Goal: Task Accomplishment & Management: Use online tool/utility

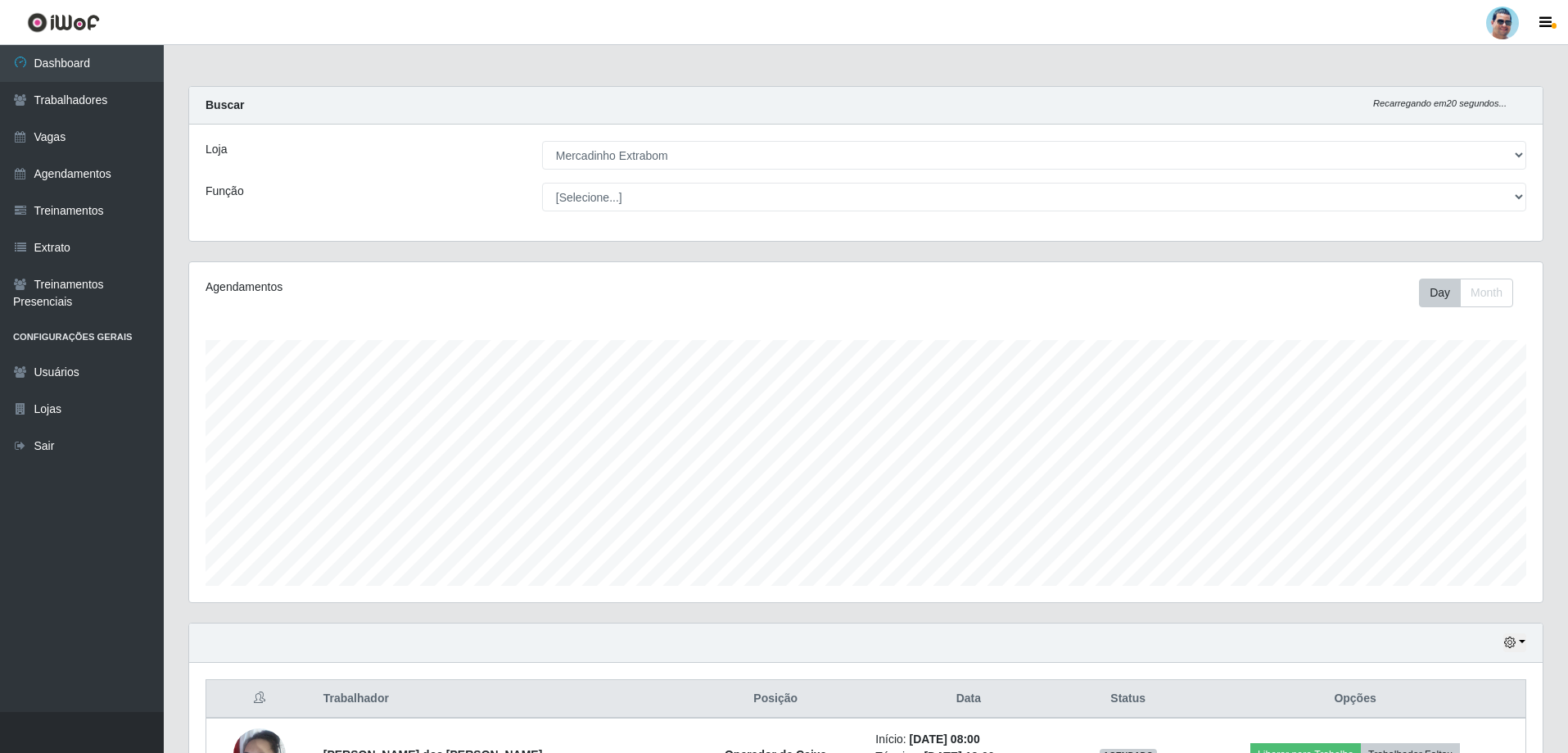
select select "175"
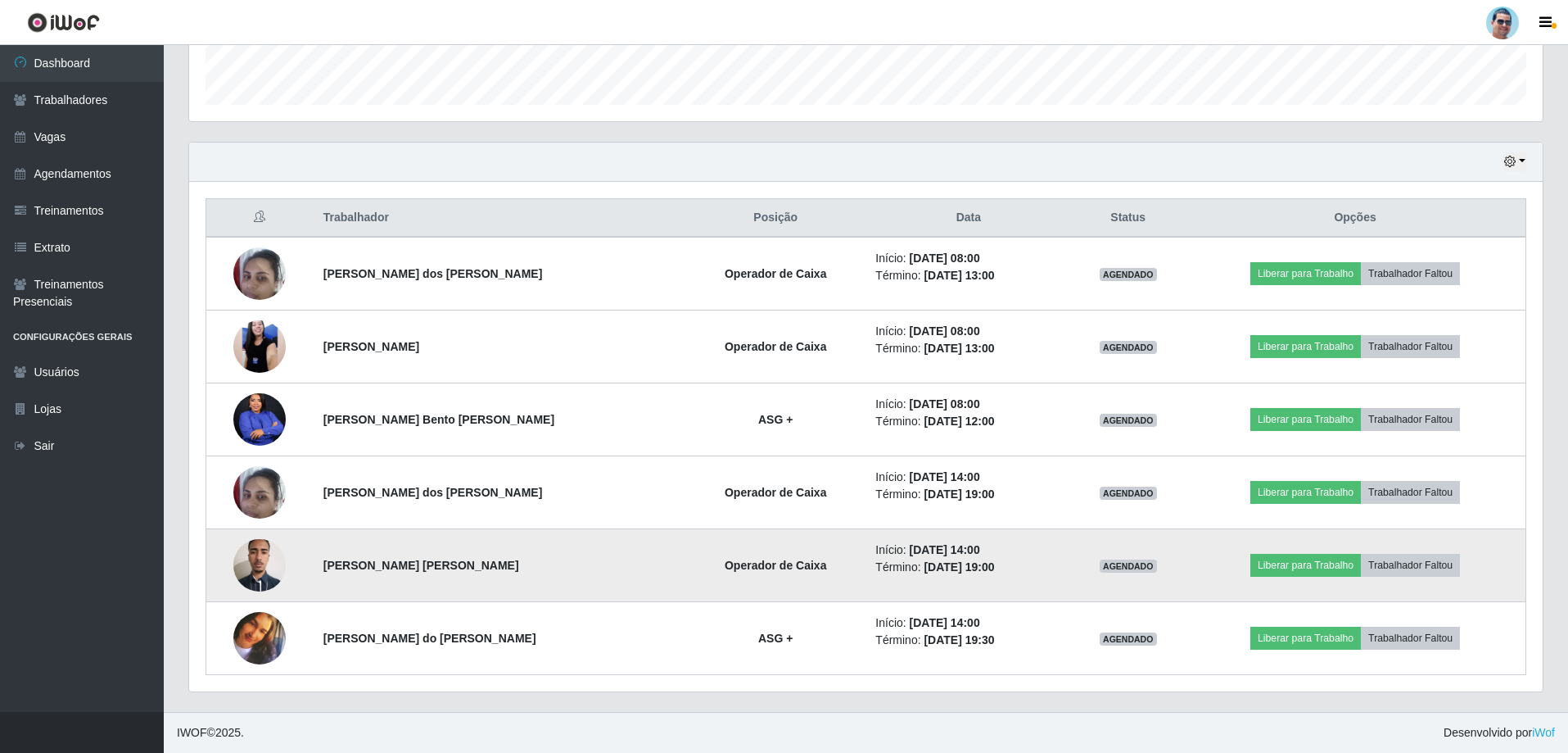
scroll to position [340, 1353]
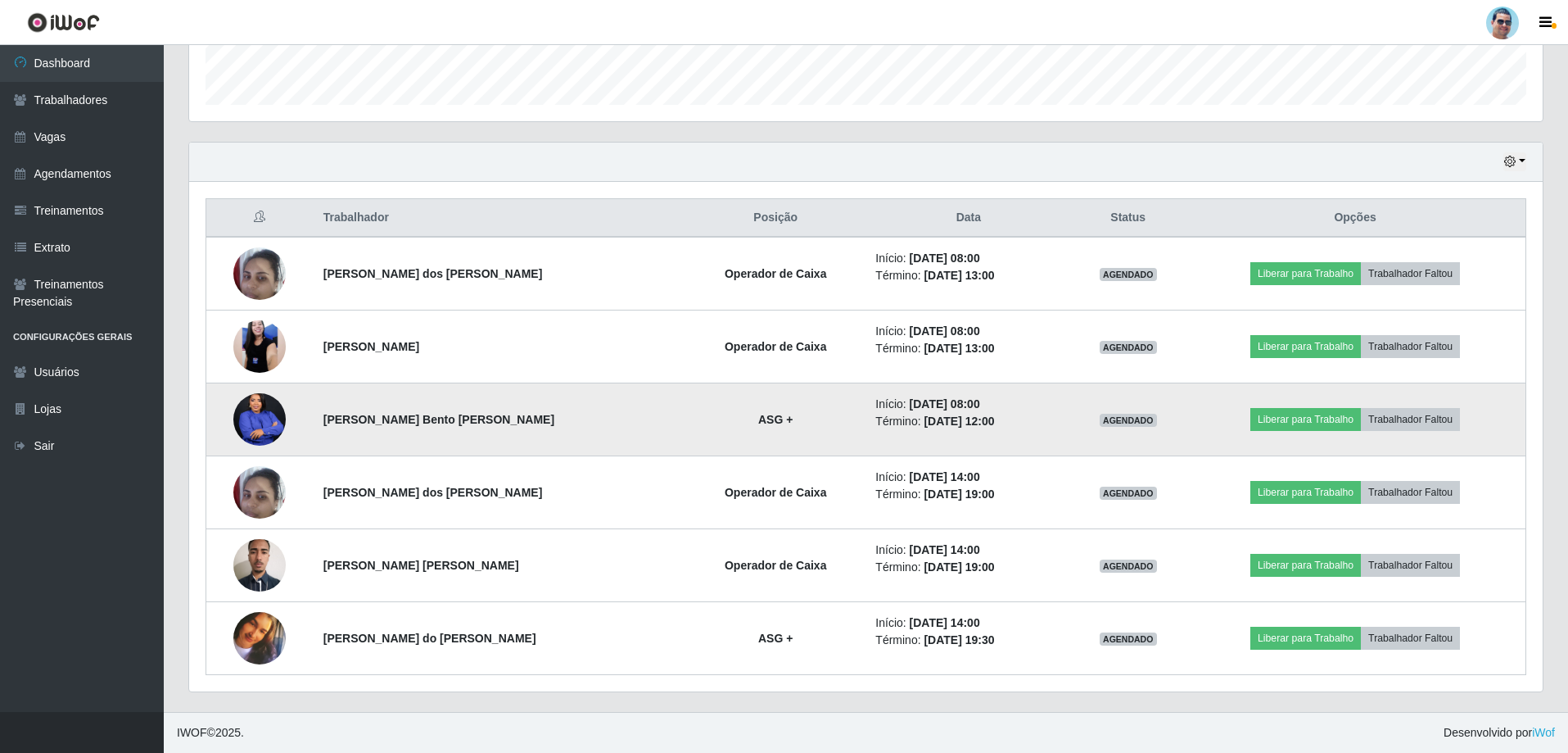
click at [265, 416] on img at bounding box center [259, 419] width 52 height 65
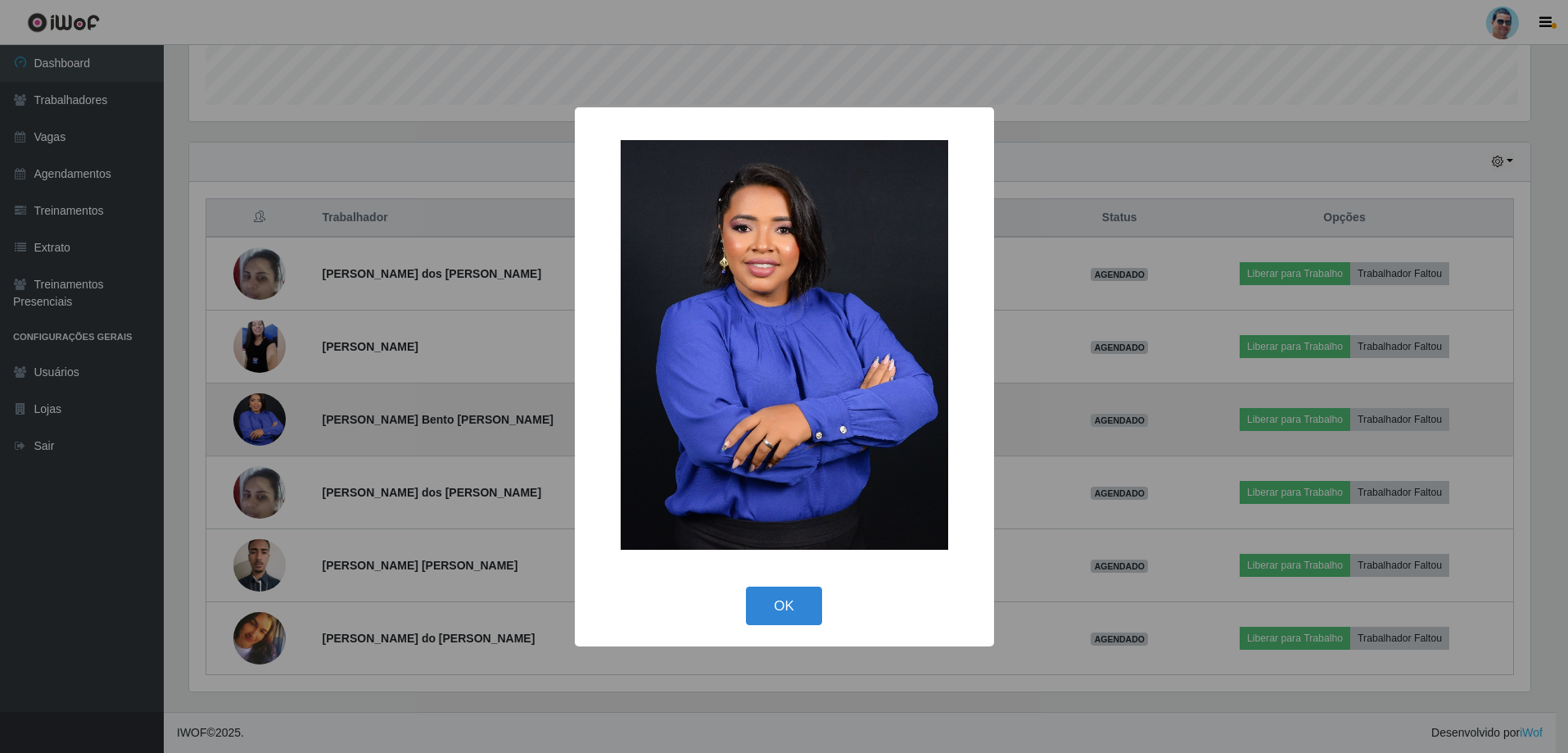
scroll to position [340, 1345]
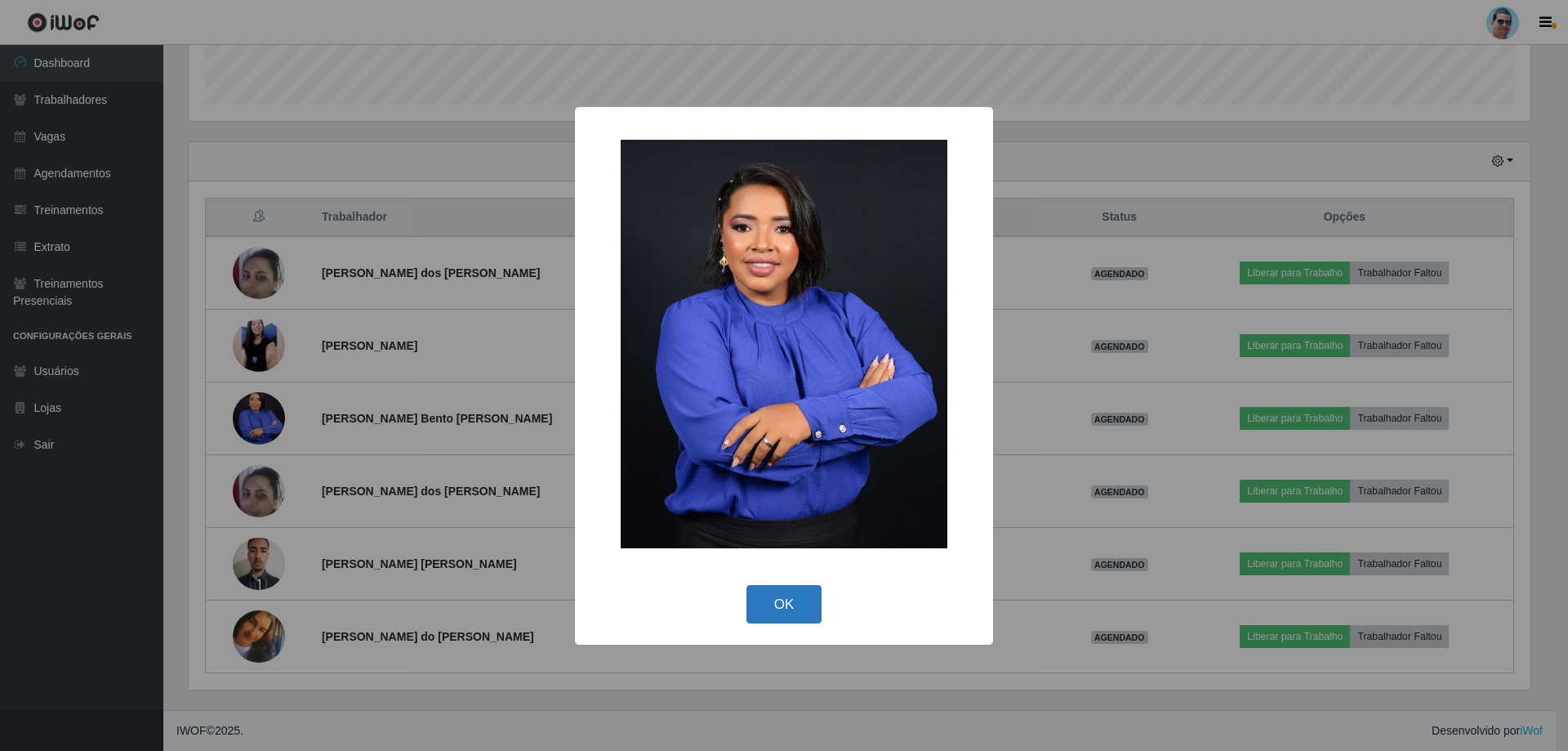
click at [792, 612] on button "OK" at bounding box center [784, 603] width 76 height 38
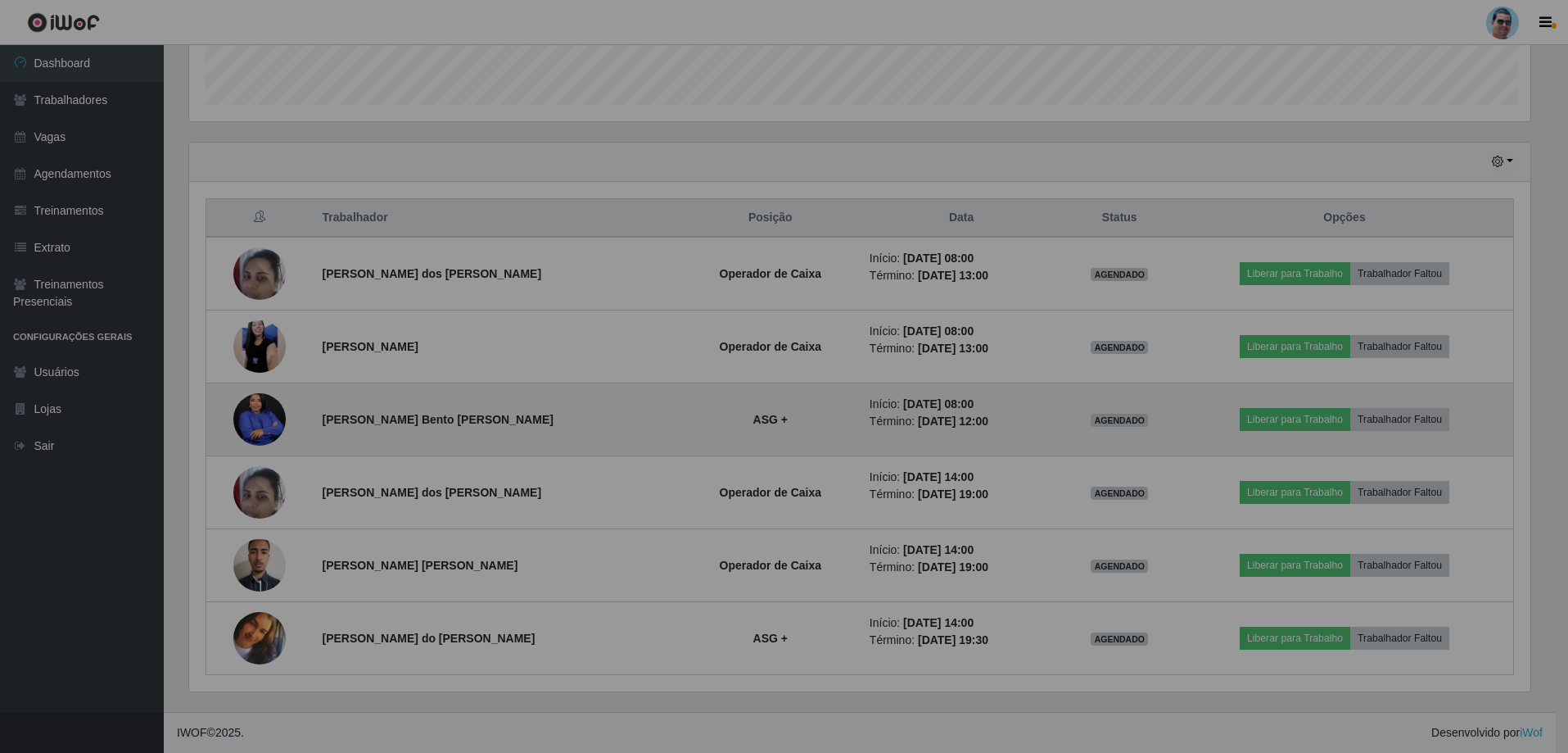
scroll to position [340, 1353]
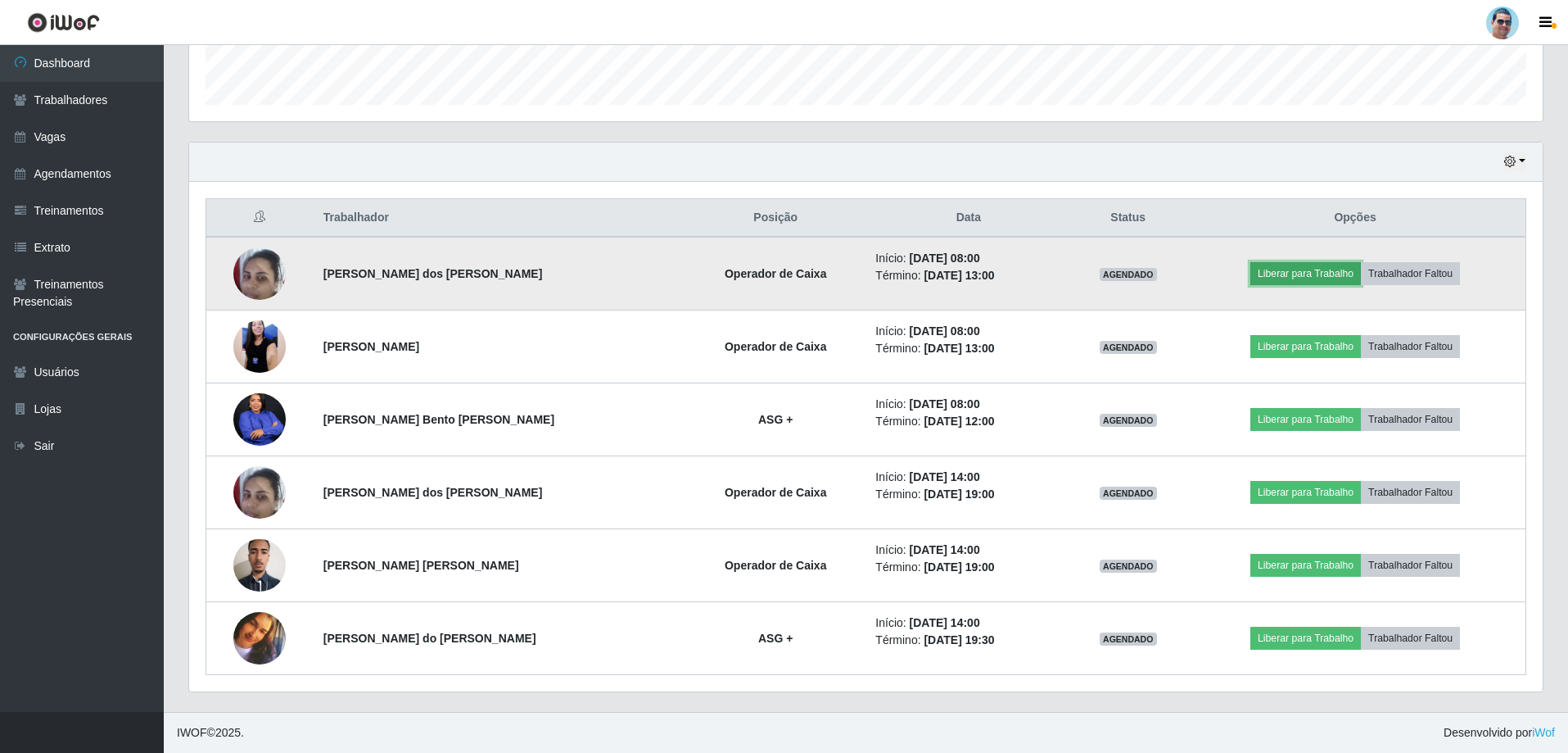
click at [1324, 264] on button "Liberar para Trabalho" at bounding box center [1305, 273] width 110 height 23
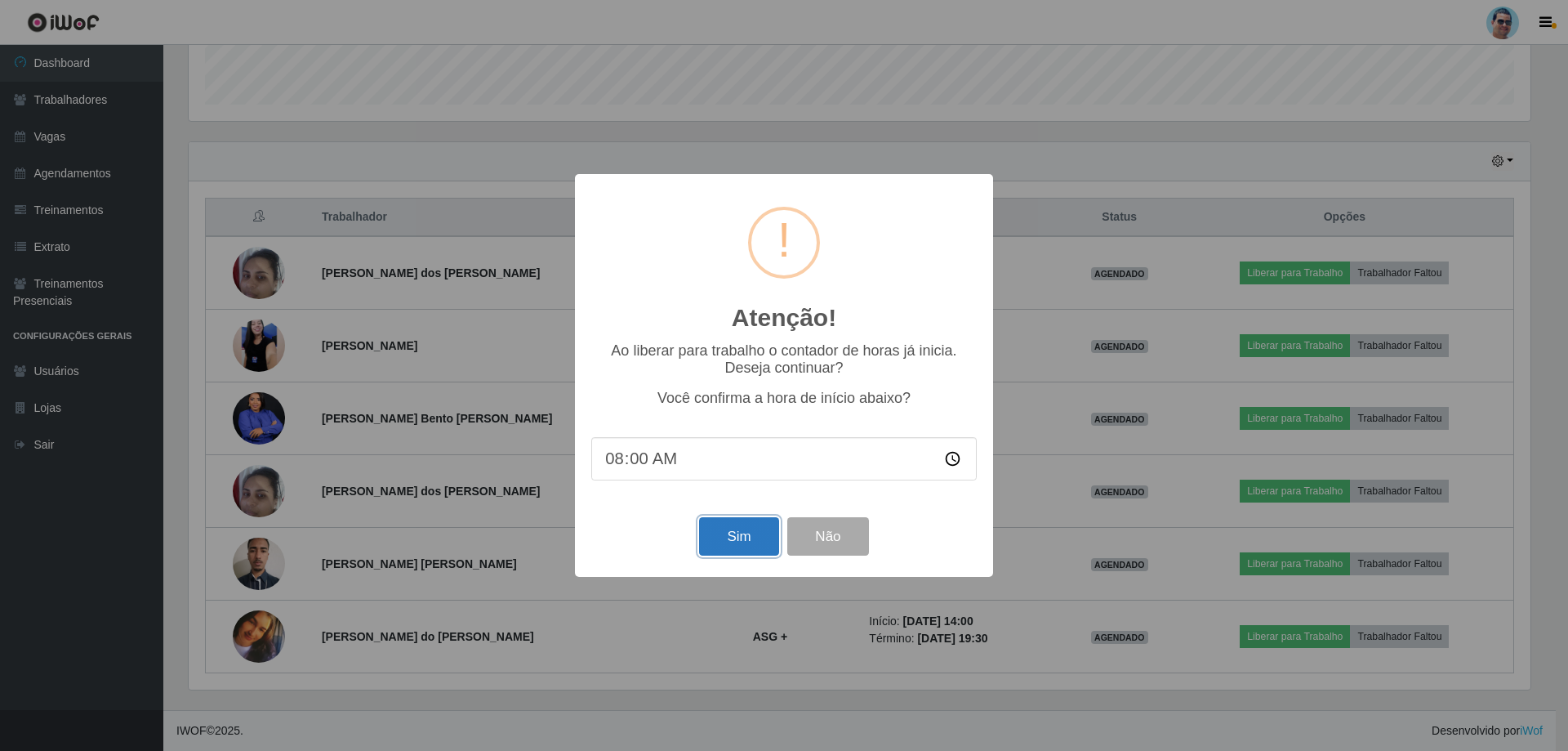
click at [730, 533] on button "Sim" at bounding box center [738, 536] width 80 height 38
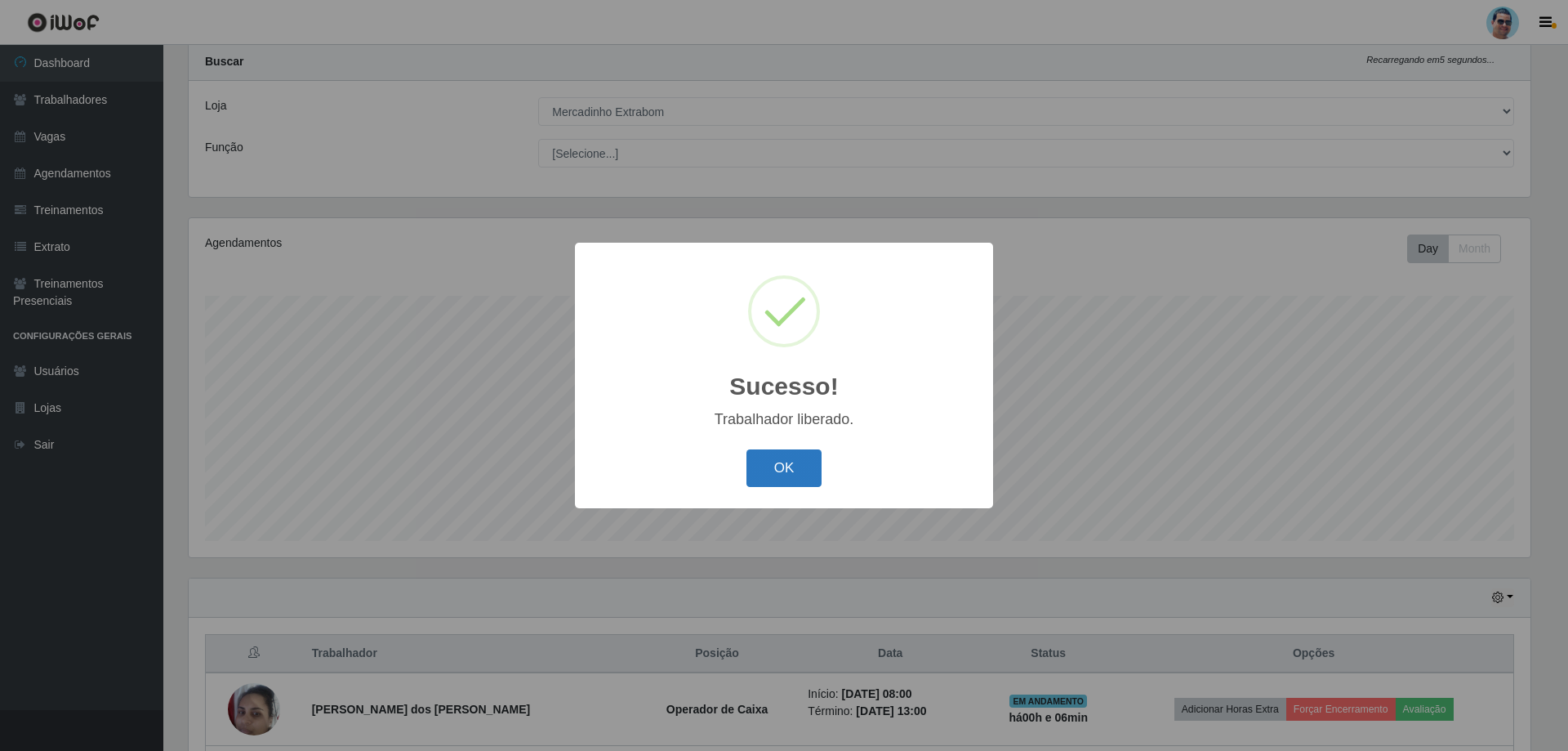
click at [767, 476] on button "OK" at bounding box center [784, 468] width 76 height 38
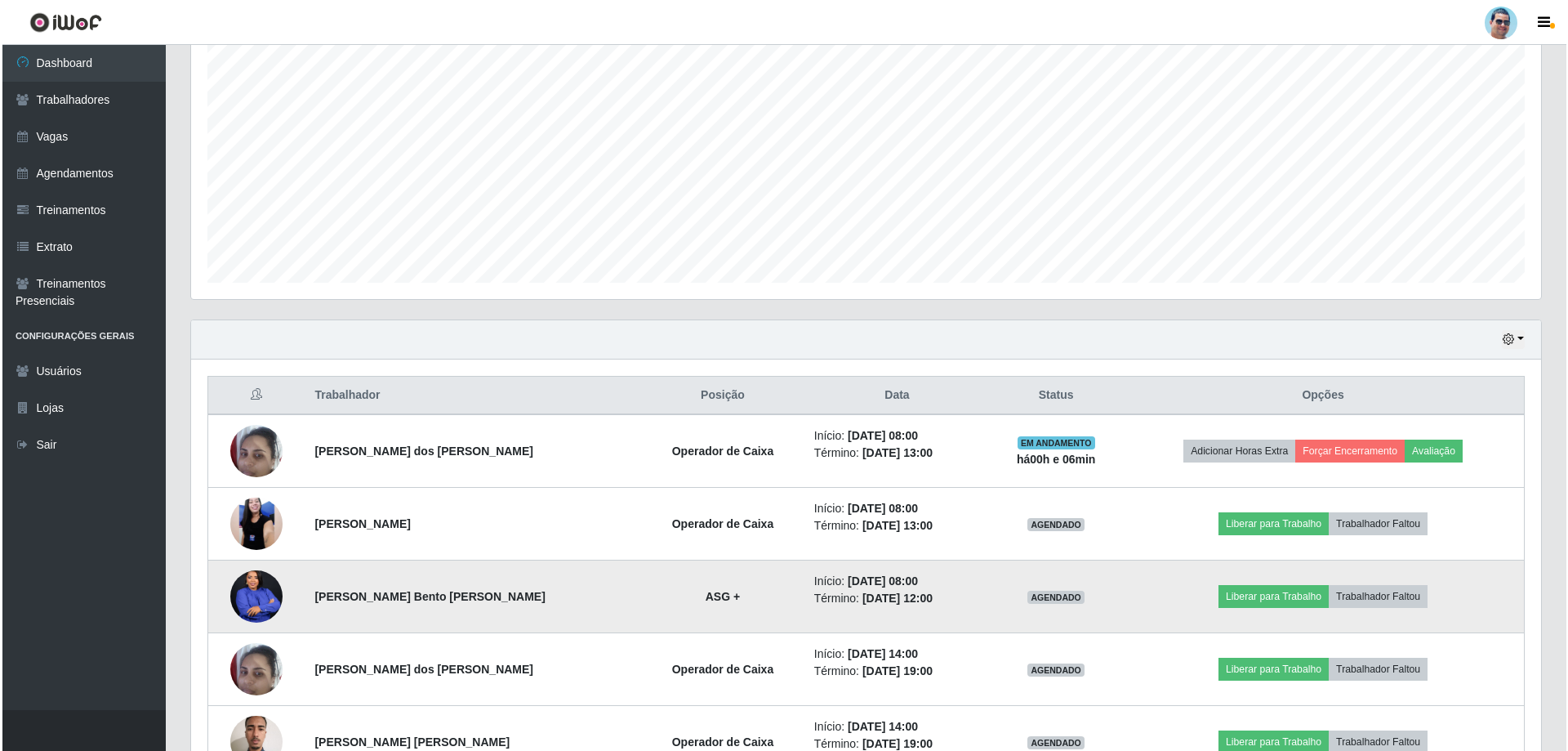
scroll to position [370, 0]
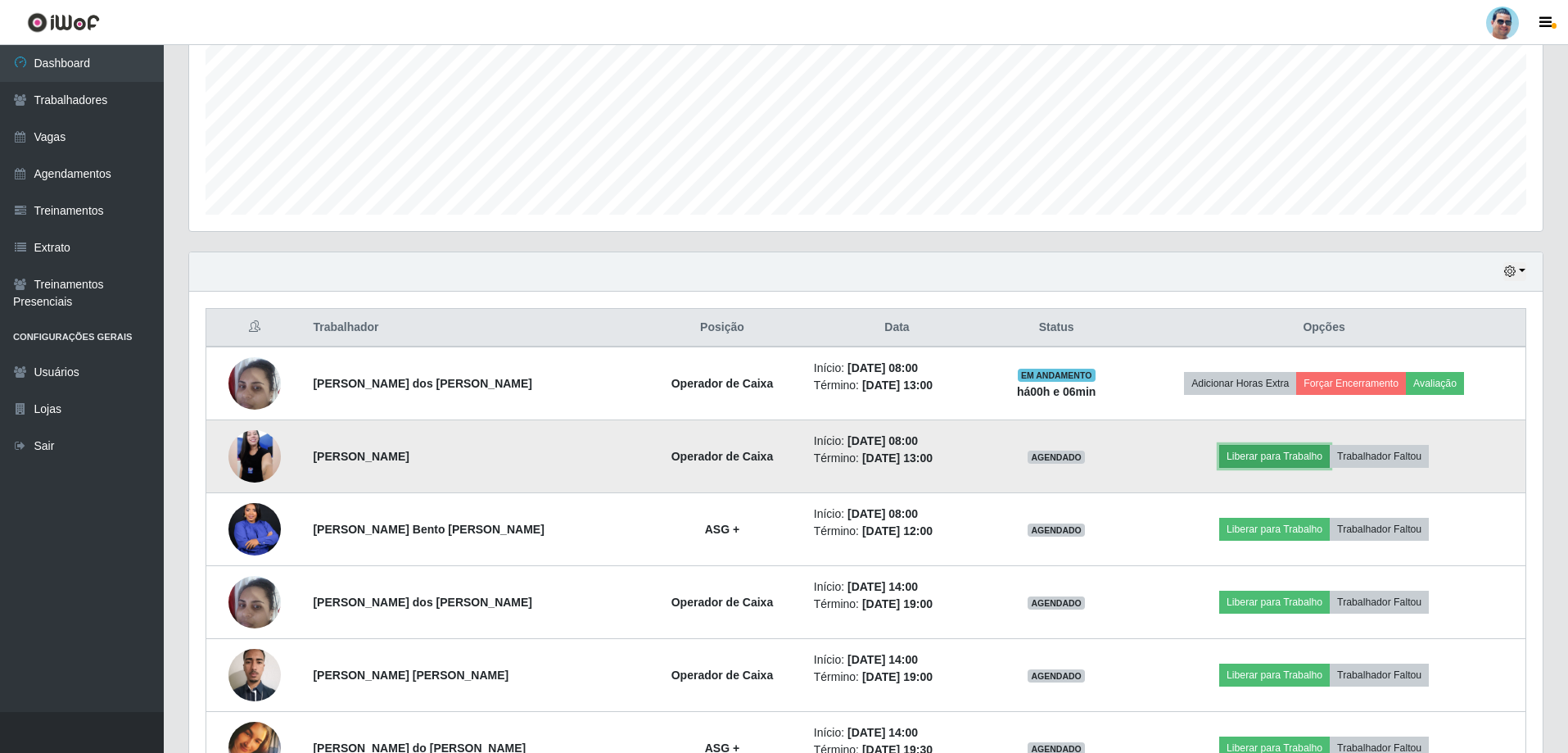
click at [1285, 461] on button "Liberar para Trabalho" at bounding box center [1274, 456] width 110 height 23
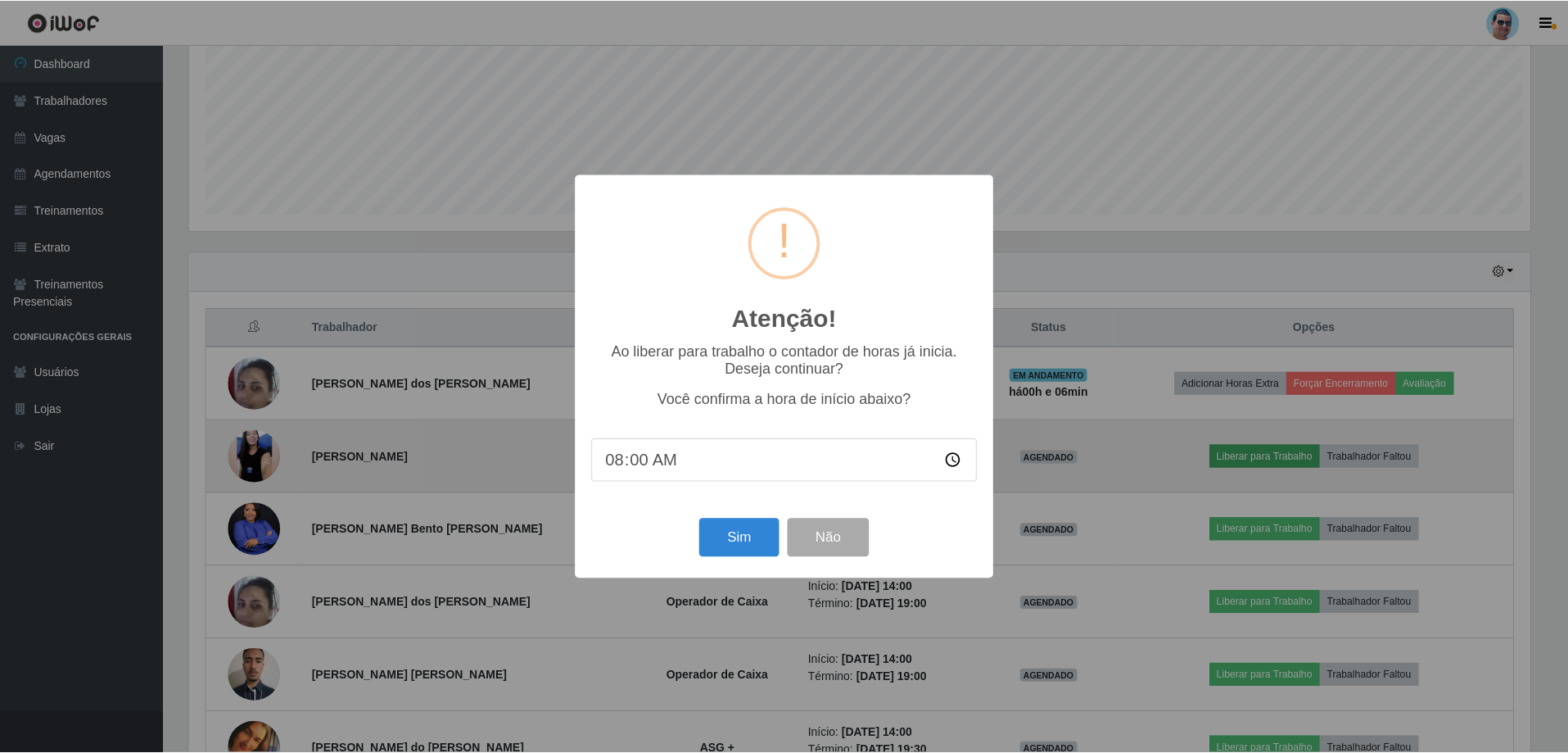
scroll to position [340, 1345]
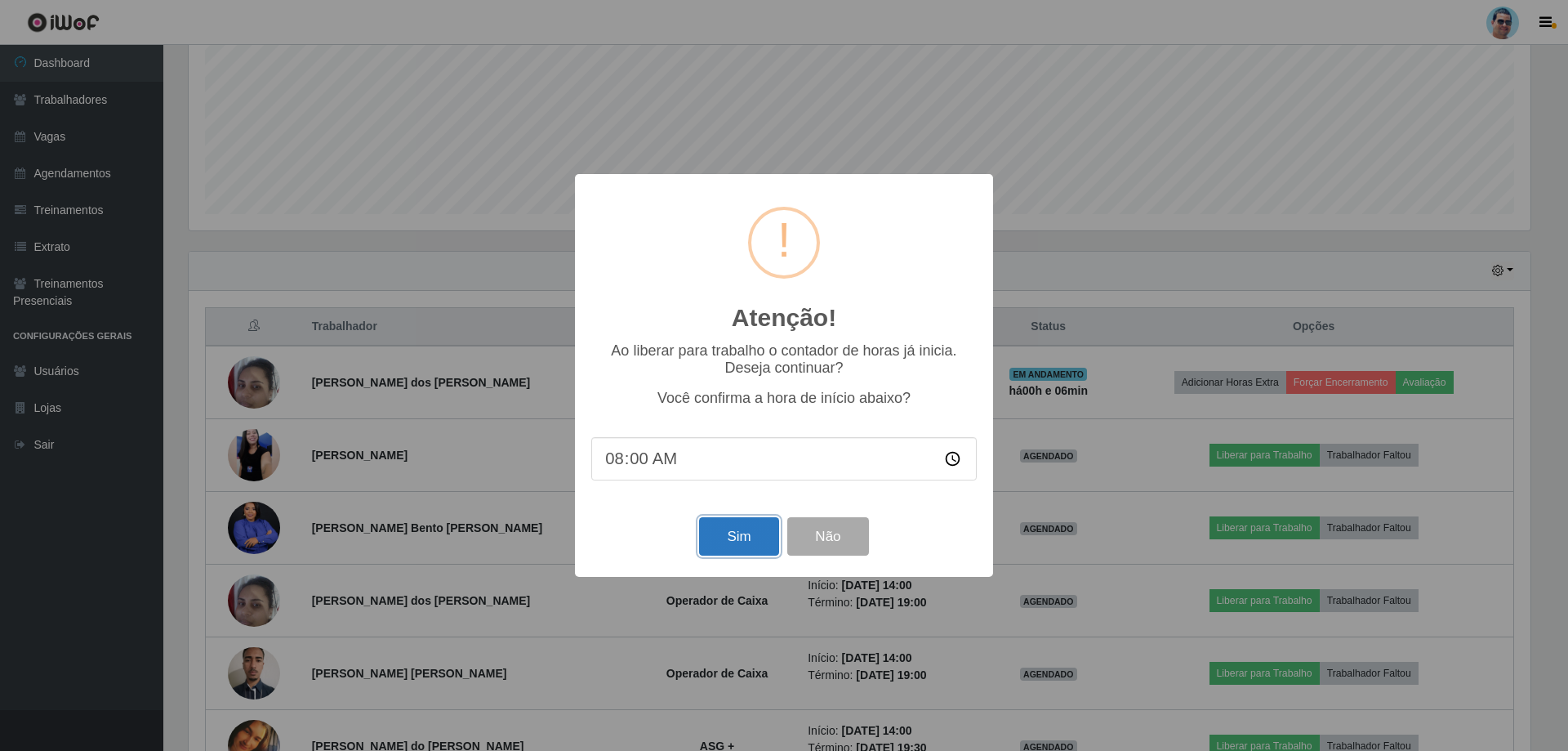
click at [755, 548] on button "Sim" at bounding box center [738, 536] width 80 height 38
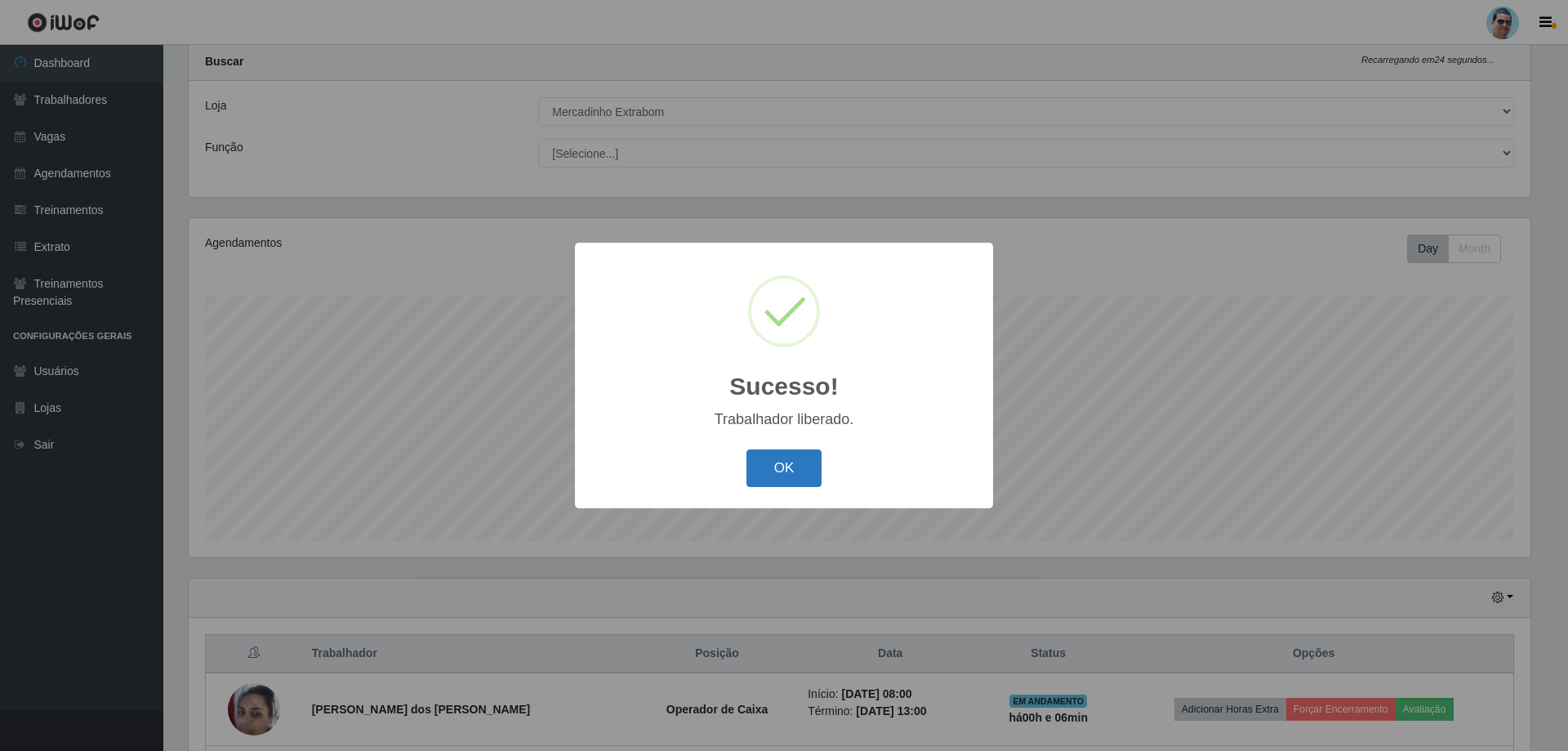
click at [762, 472] on button "OK" at bounding box center [784, 468] width 76 height 38
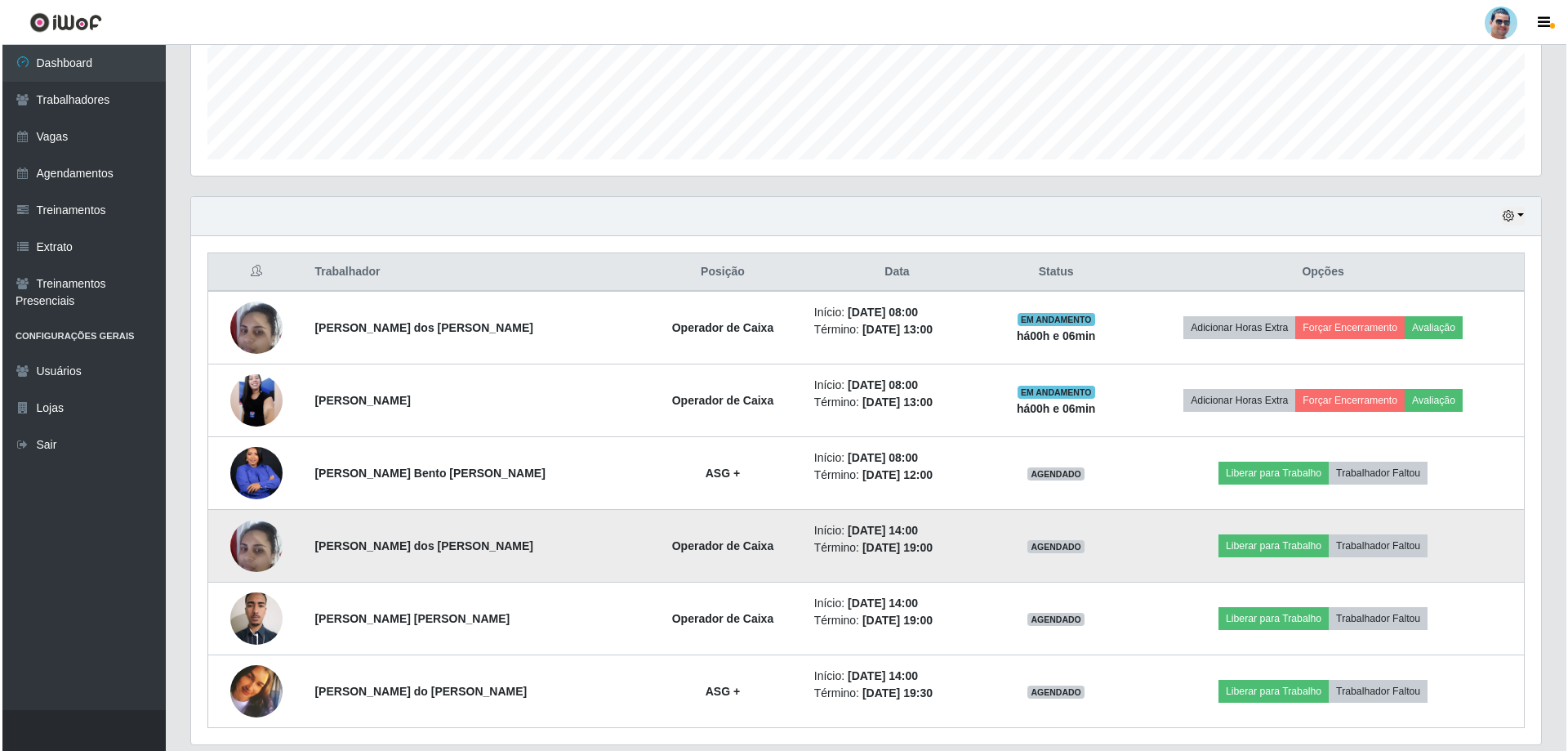
scroll to position [451, 0]
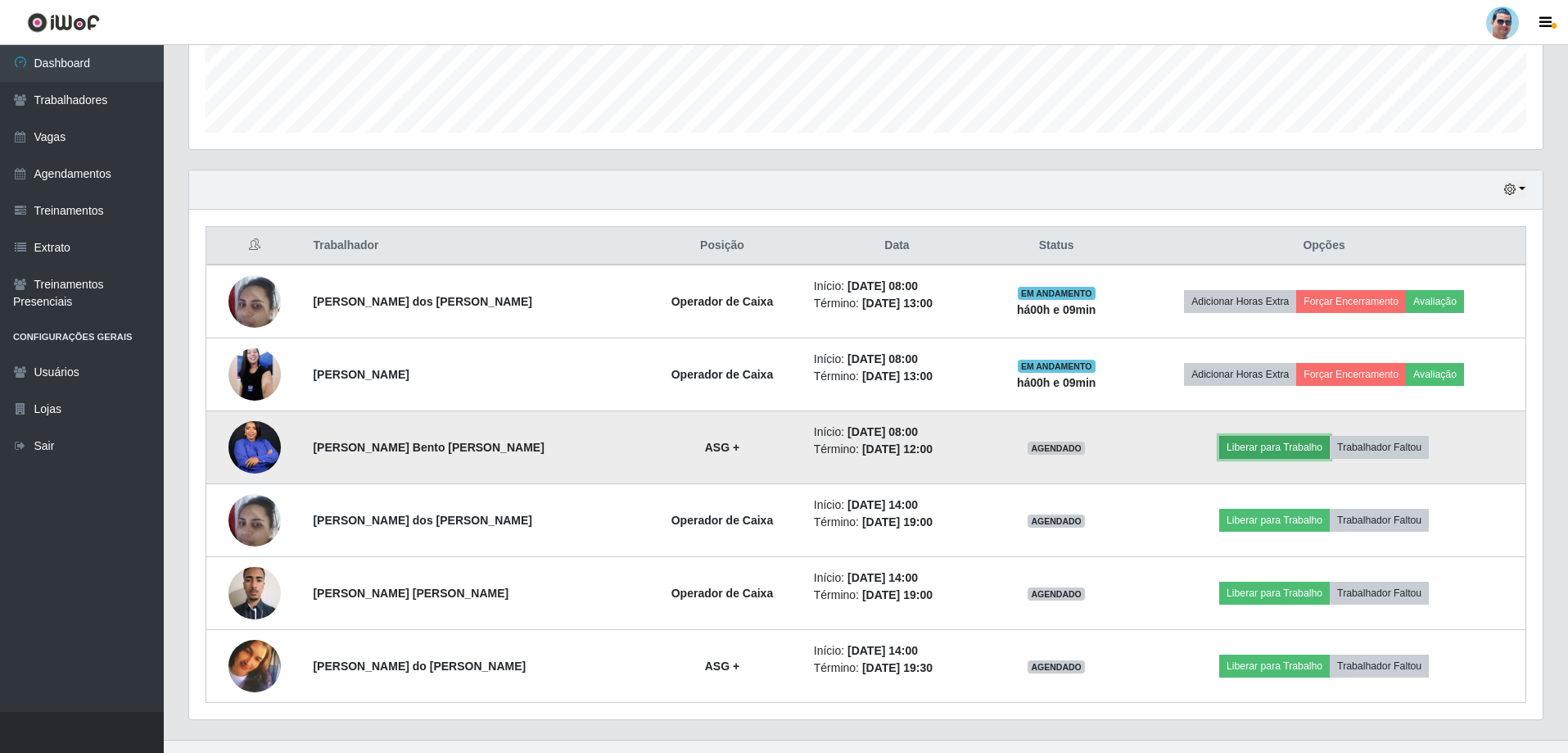
click at [1277, 436] on button "Liberar para Trabalho" at bounding box center [1274, 447] width 110 height 23
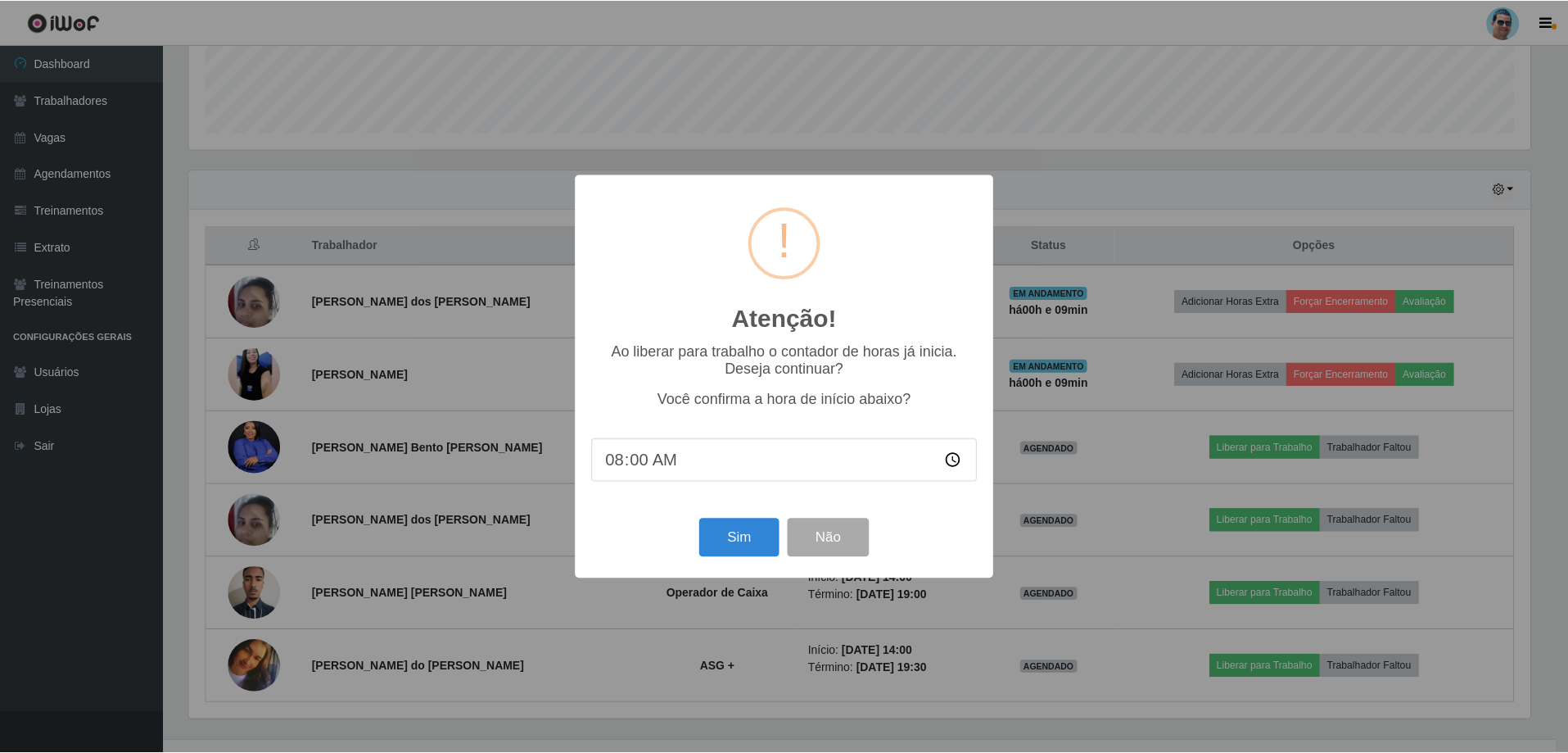
scroll to position [340, 1345]
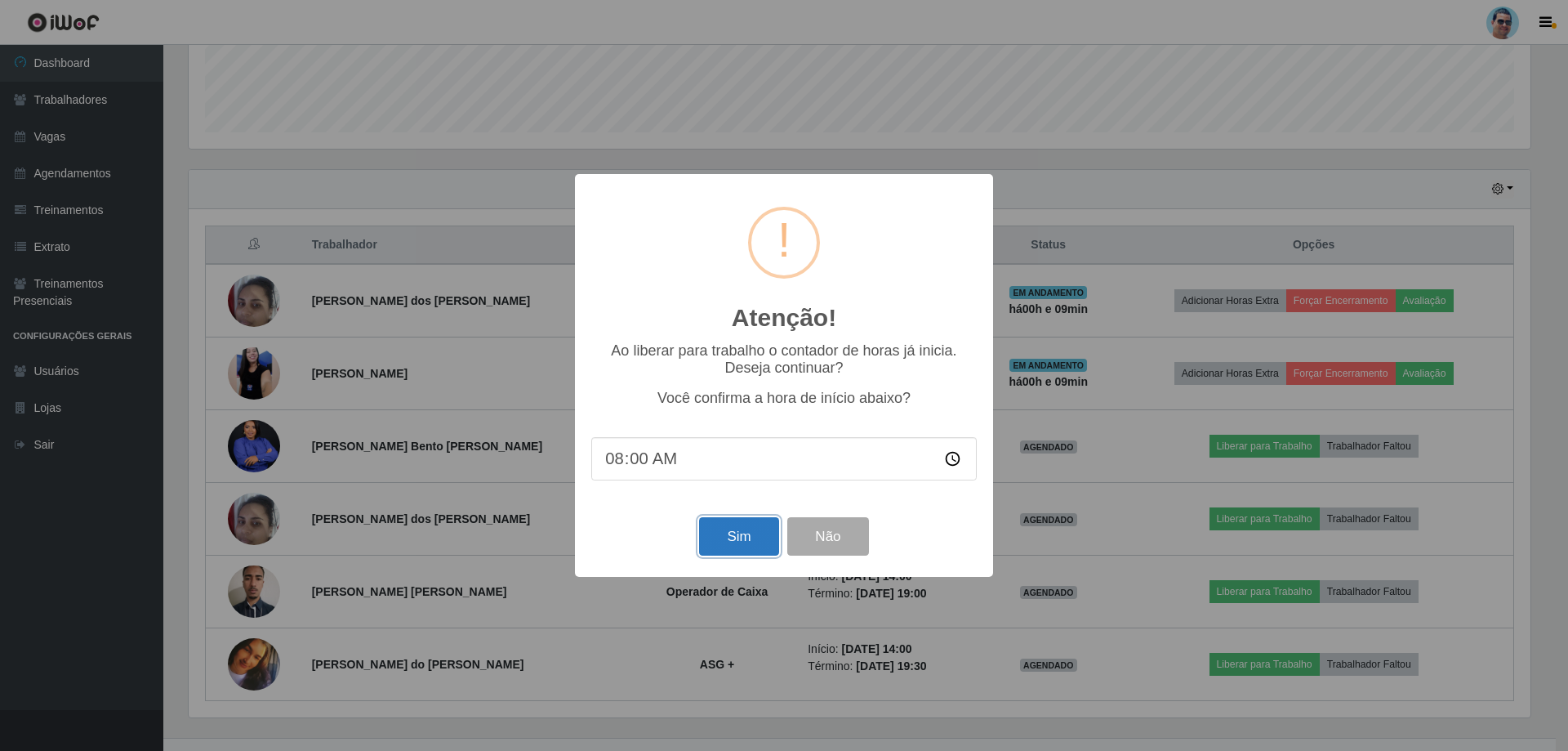
click at [732, 536] on button "Sim" at bounding box center [738, 536] width 80 height 38
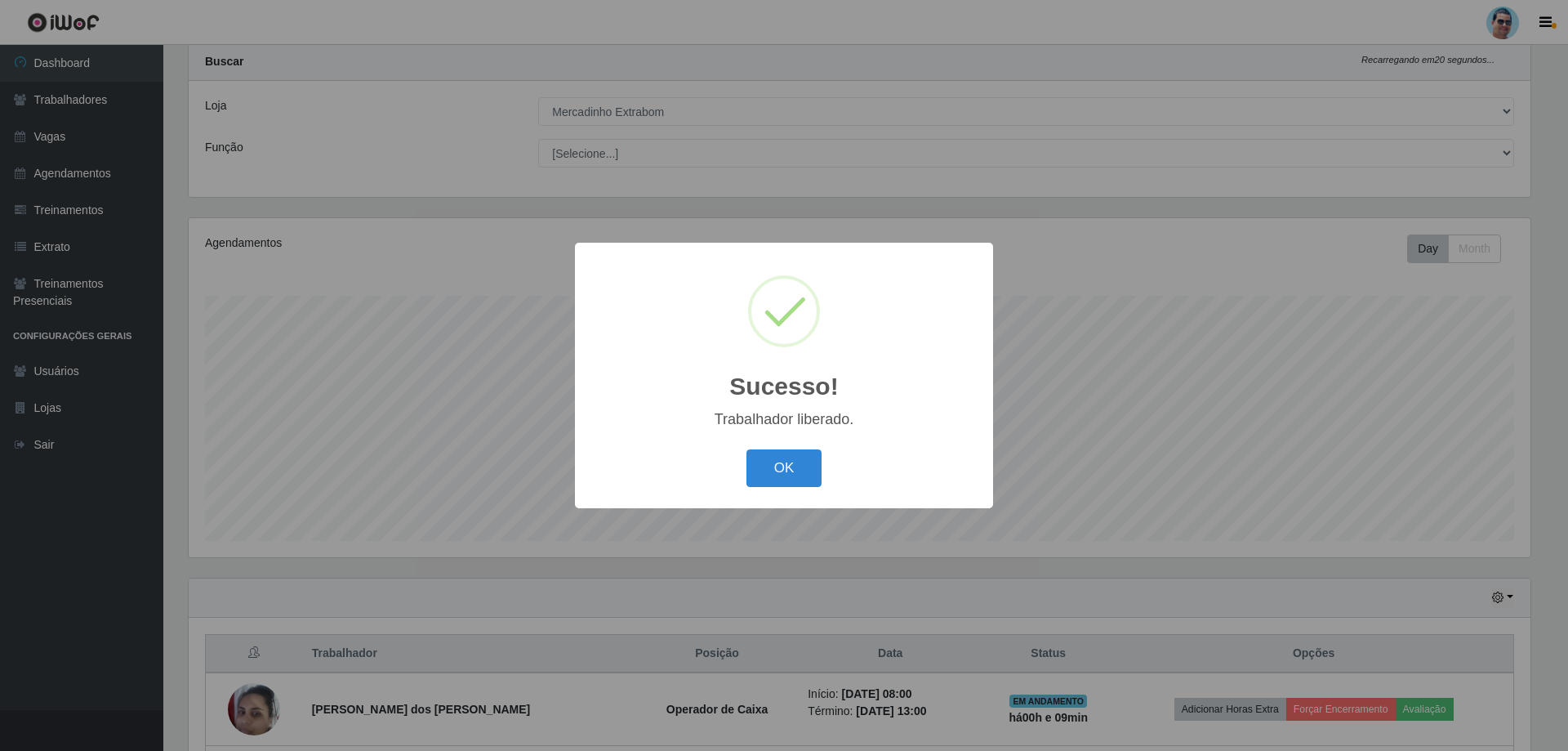
click at [799, 447] on div "OK Cancel" at bounding box center [784, 468] width 385 height 46
click at [815, 478] on button "OK" at bounding box center [784, 468] width 76 height 38
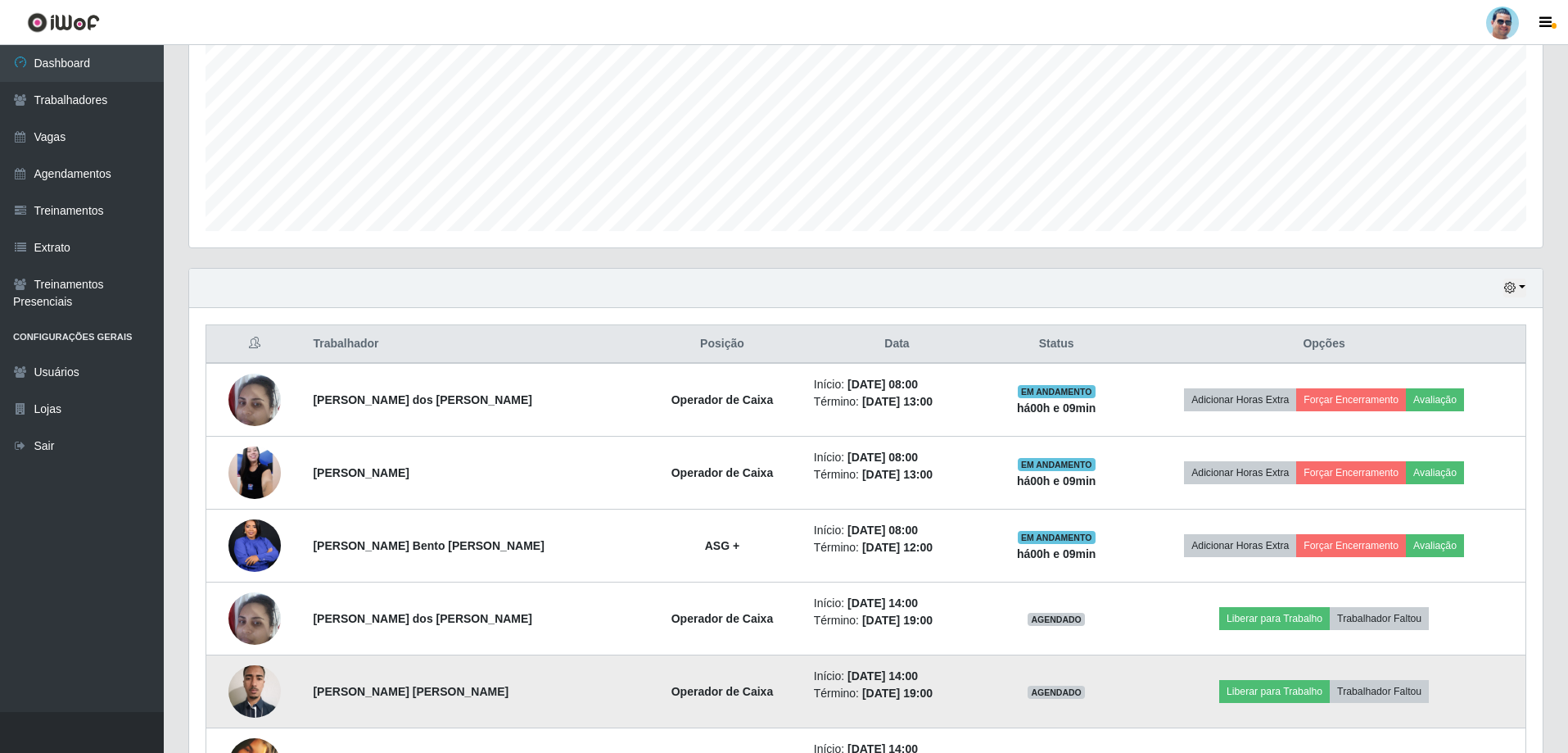
scroll to position [453, 0]
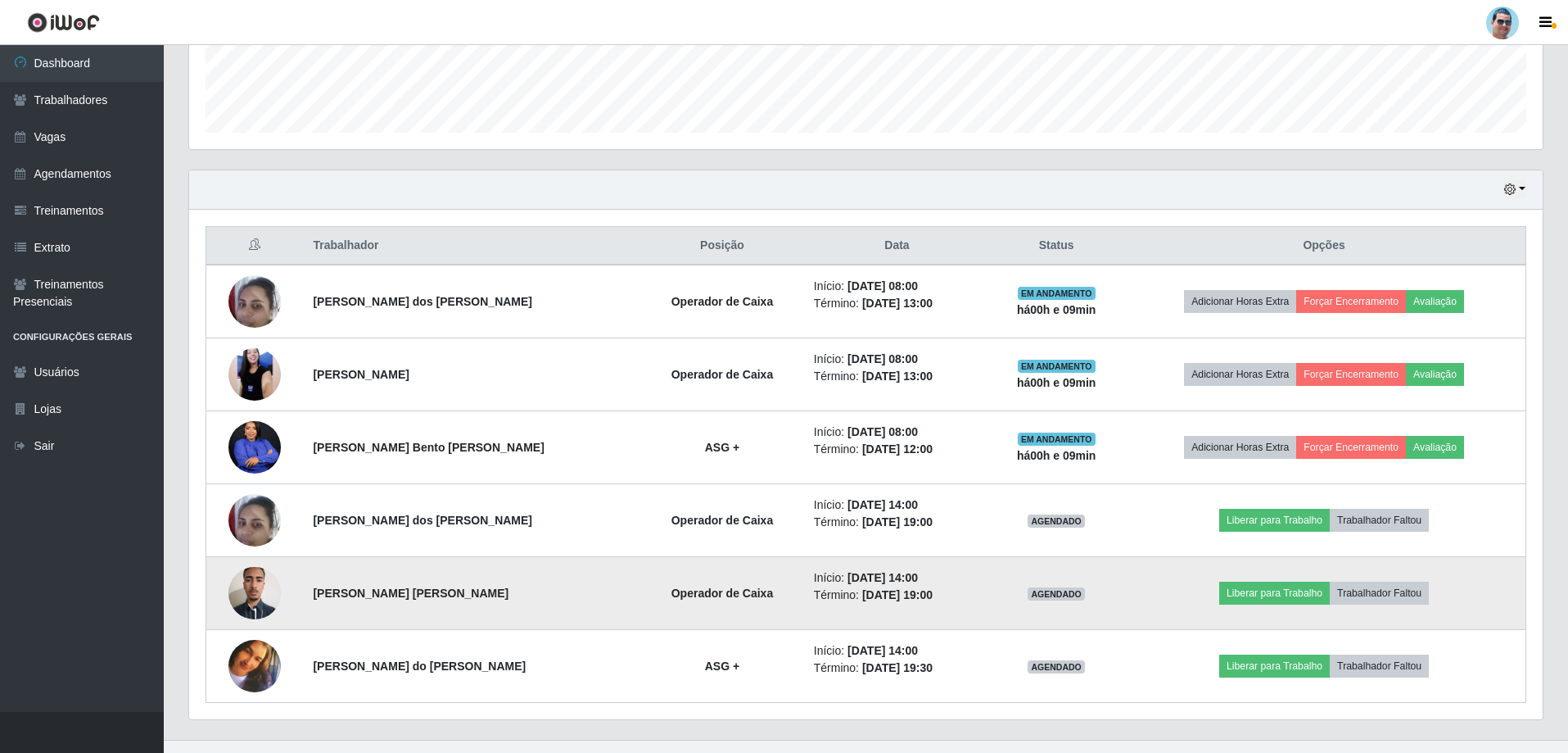
click at [263, 591] on img at bounding box center [254, 593] width 52 height 70
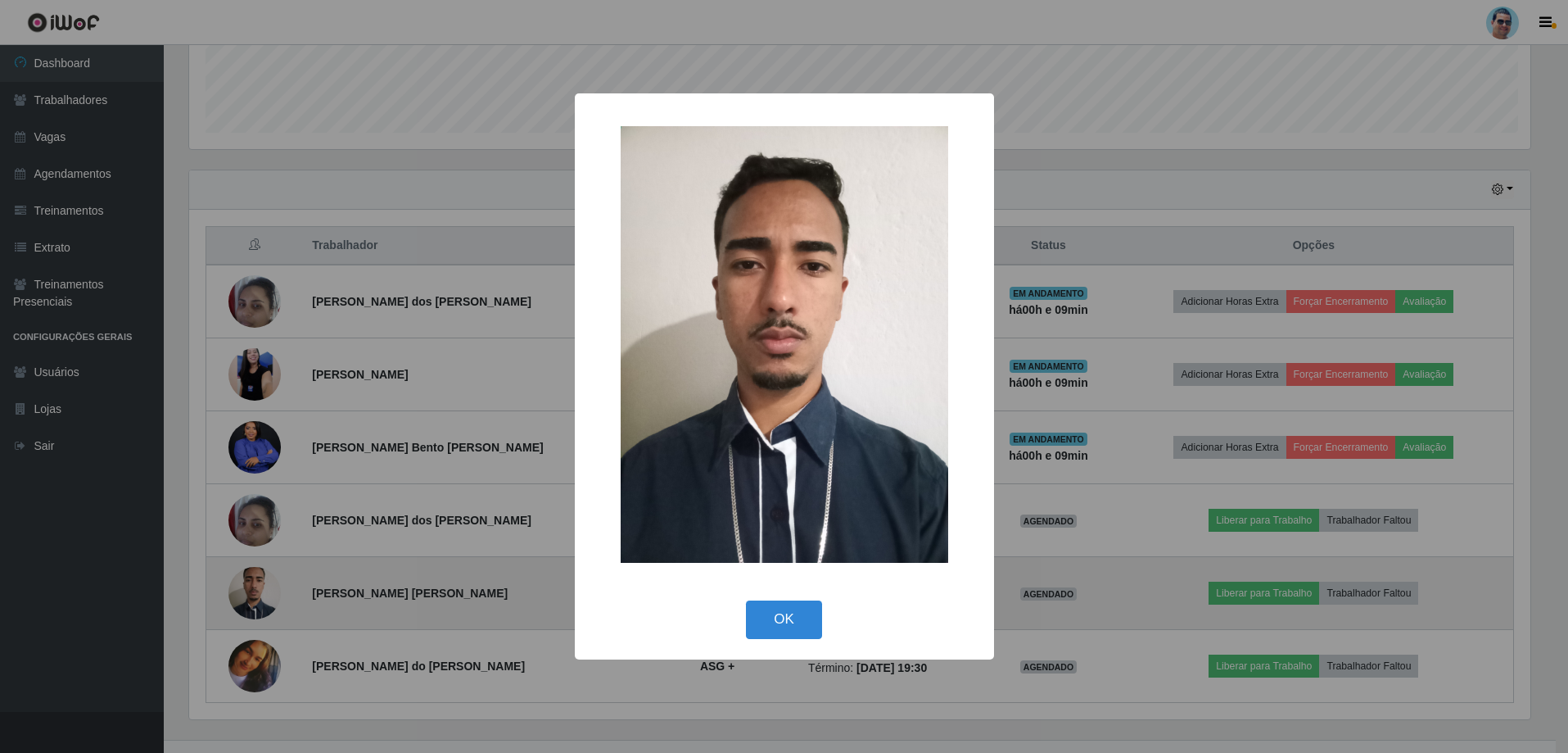
scroll to position [340, 1345]
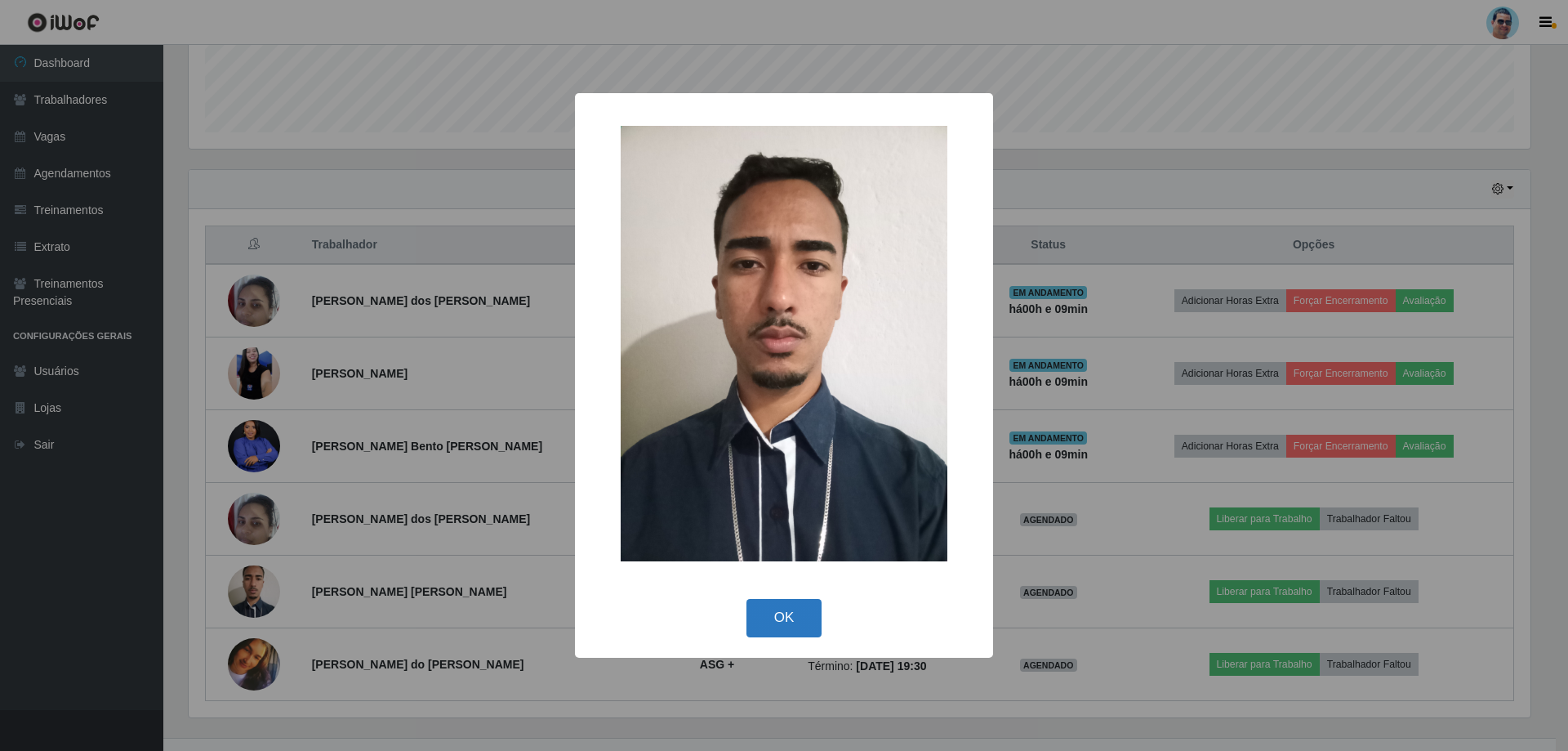
click at [771, 620] on button "OK" at bounding box center [784, 618] width 76 height 38
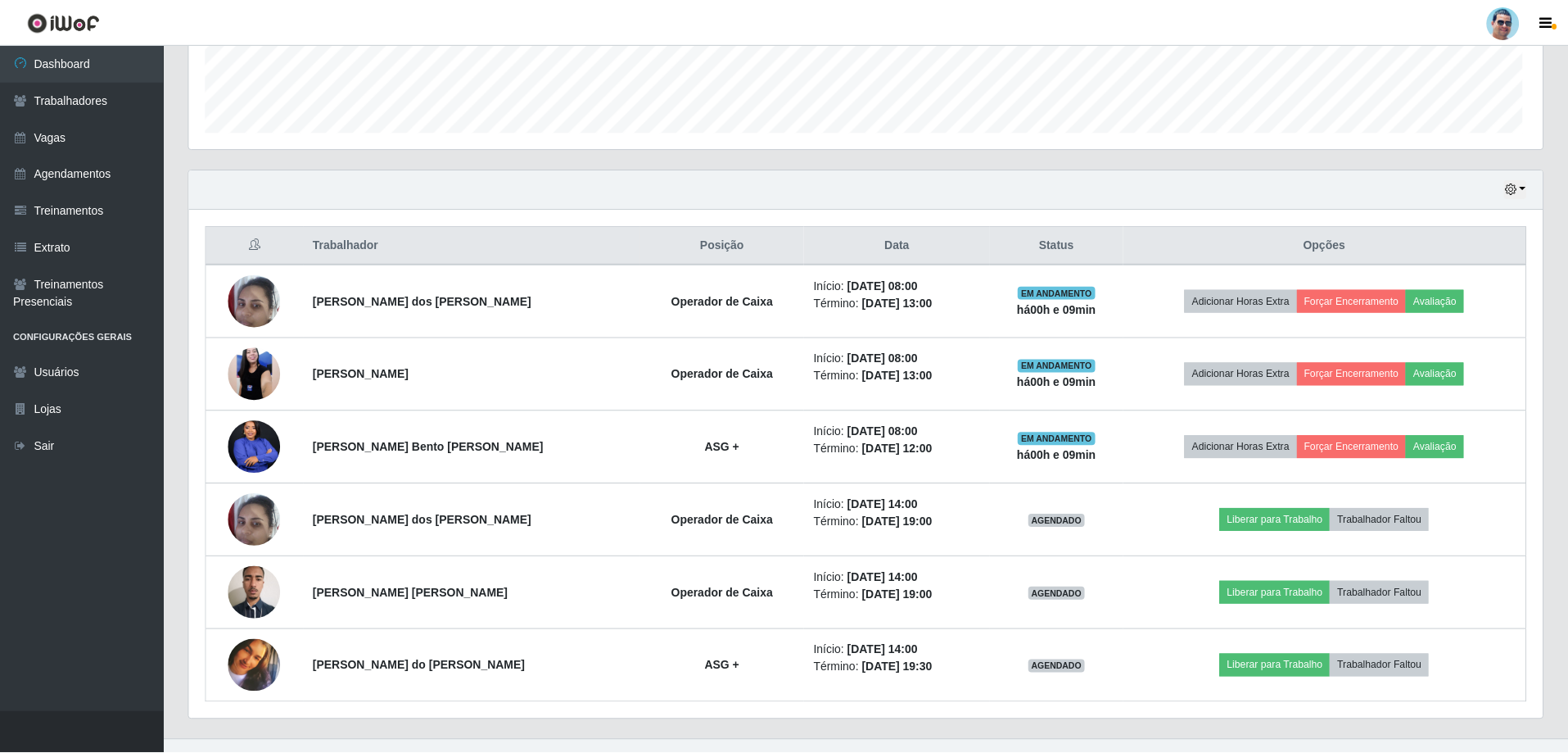
scroll to position [340, 1353]
